Goal: Transaction & Acquisition: Purchase product/service

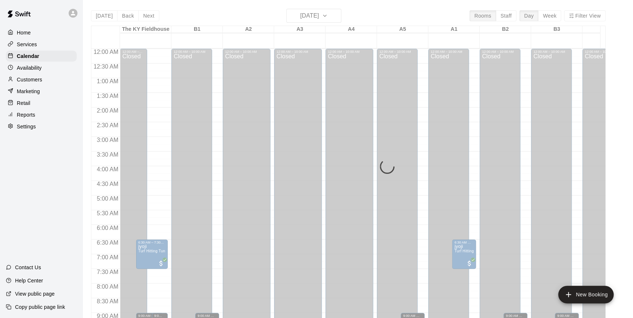
scroll to position [404, 0]
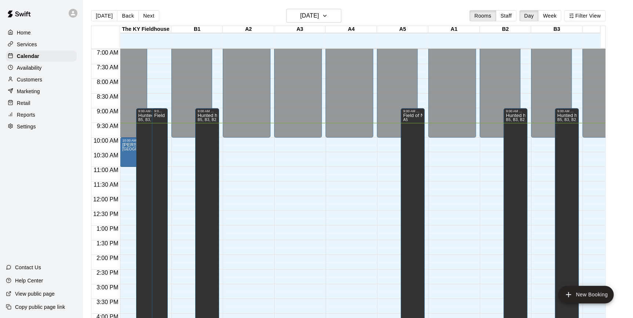
scroll to position [204, 0]
click at [128, 150] on span "[GEOGRAPHIC_DATA]" at bounding box center [142, 150] width 40 height 4
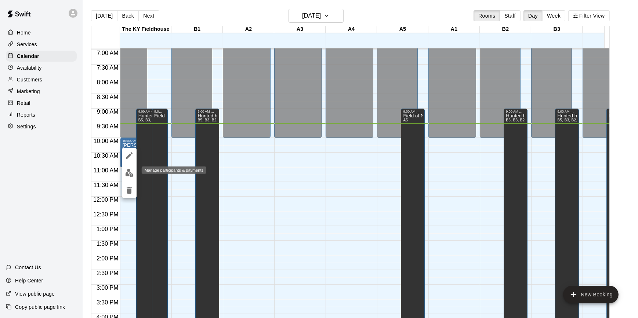
click at [129, 170] on img "edit" at bounding box center [129, 173] width 8 height 8
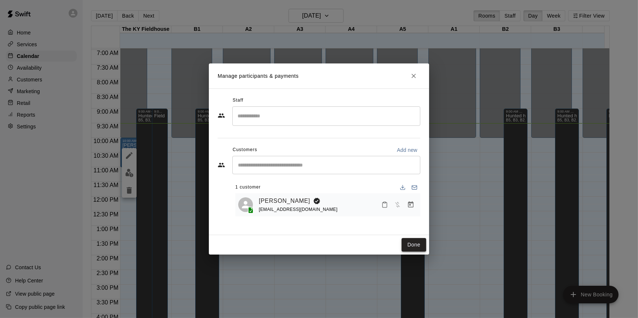
click at [418, 245] on button "Done" at bounding box center [413, 245] width 25 height 14
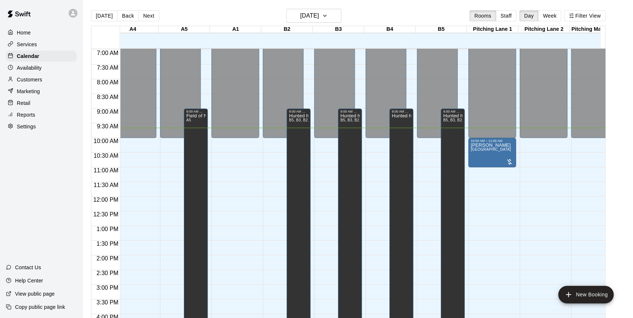
scroll to position [0, 217]
click at [496, 162] on div "[PERSON_NAME] Pitching Lane" at bounding box center [491, 302] width 43 height 318
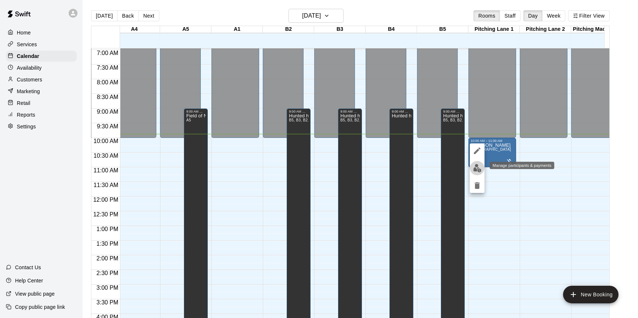
click at [480, 168] on img "edit" at bounding box center [477, 168] width 8 height 8
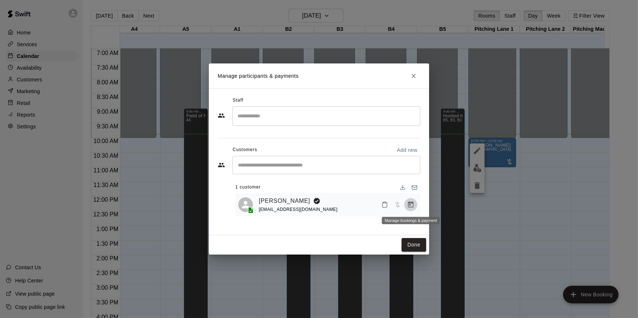
click at [407, 206] on icon "Manage bookings & payment" at bounding box center [410, 204] width 7 height 7
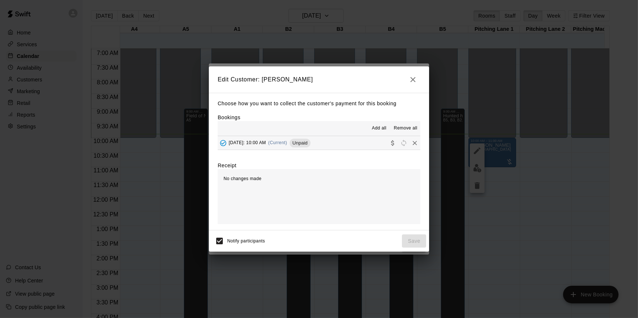
click at [360, 147] on button "[DATE]: 10:00 AM (Current) Unpaid" at bounding box center [319, 143] width 203 height 14
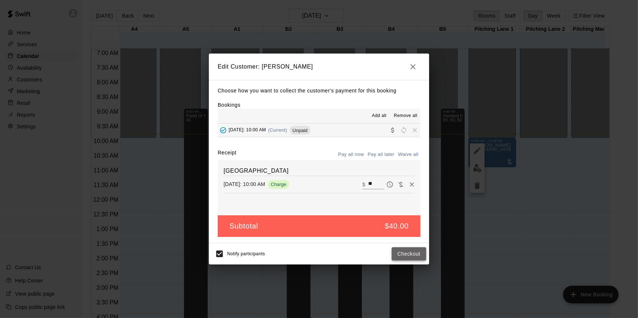
click at [413, 255] on button "Checkout" at bounding box center [408, 254] width 34 height 14
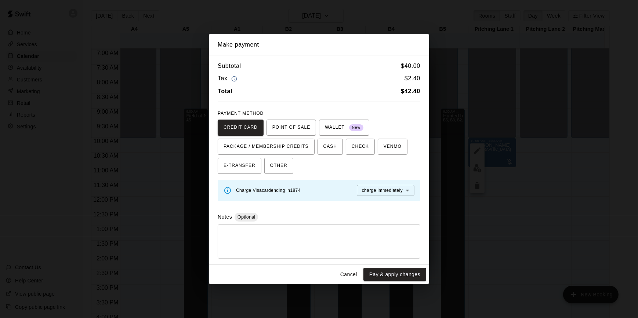
click at [354, 272] on button "Cancel" at bounding box center [348, 275] width 23 height 14
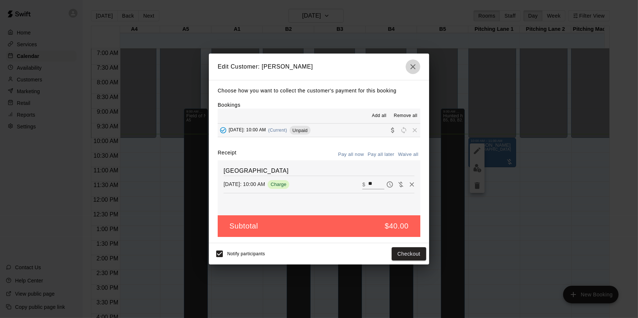
click at [415, 65] on icon "button" at bounding box center [412, 66] width 5 height 5
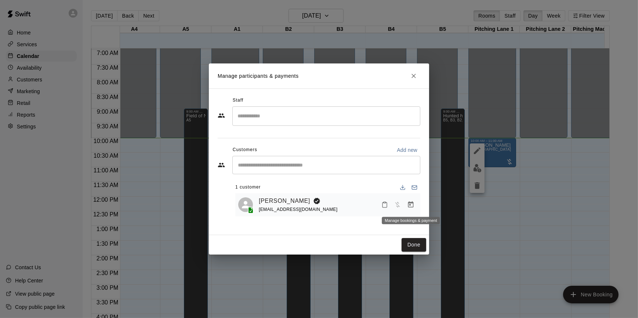
click at [412, 203] on icon "Manage bookings & payment" at bounding box center [411, 204] width 6 height 6
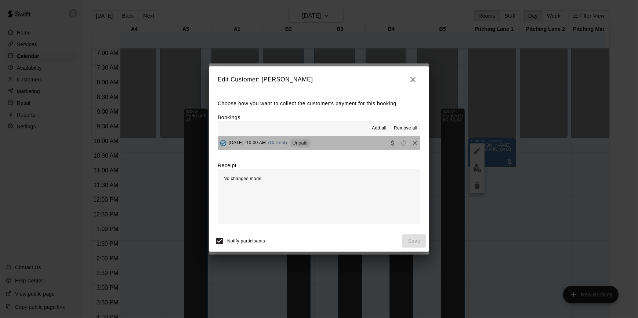
click at [367, 140] on button "[DATE]: 10:00 AM (Current) Unpaid" at bounding box center [319, 143] width 203 height 14
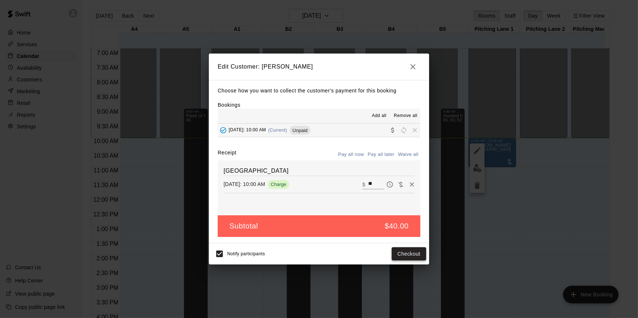
click at [408, 251] on button "Checkout" at bounding box center [408, 254] width 34 height 14
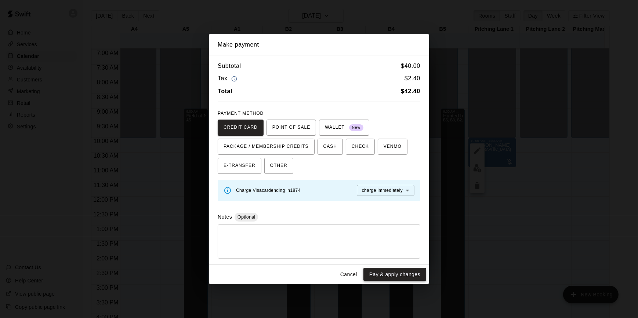
click at [393, 276] on button "Pay & apply changes" at bounding box center [394, 275] width 63 height 14
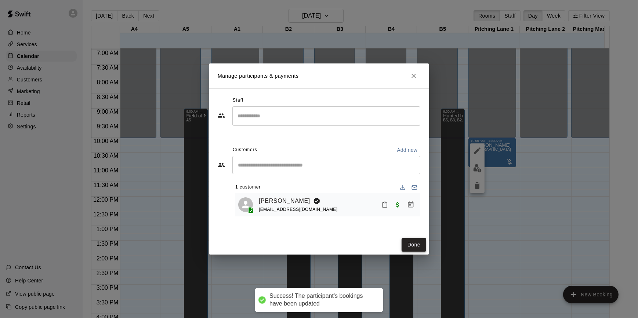
click at [416, 241] on button "Done" at bounding box center [413, 245] width 25 height 14
